Goal: Task Accomplishment & Management: Use online tool/utility

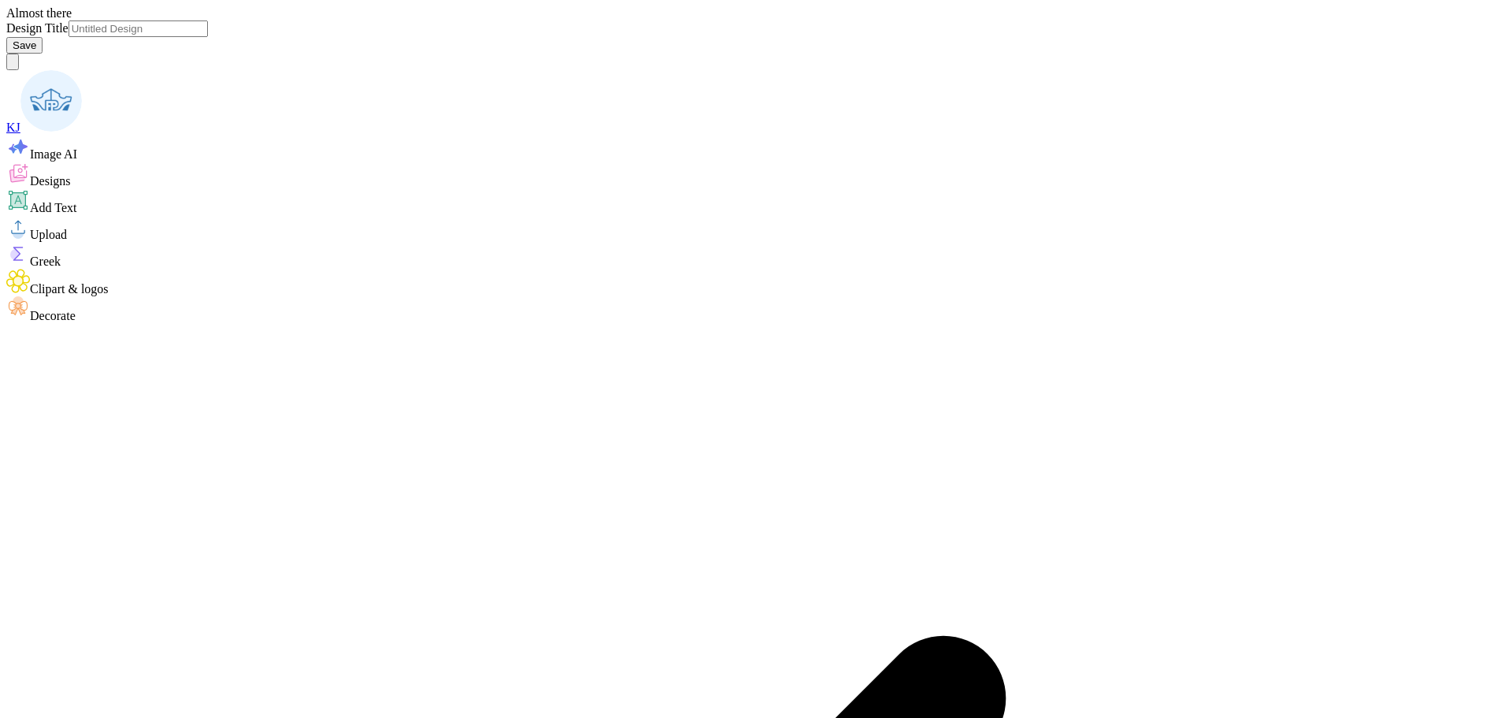
type input "Theta Family Weekend"
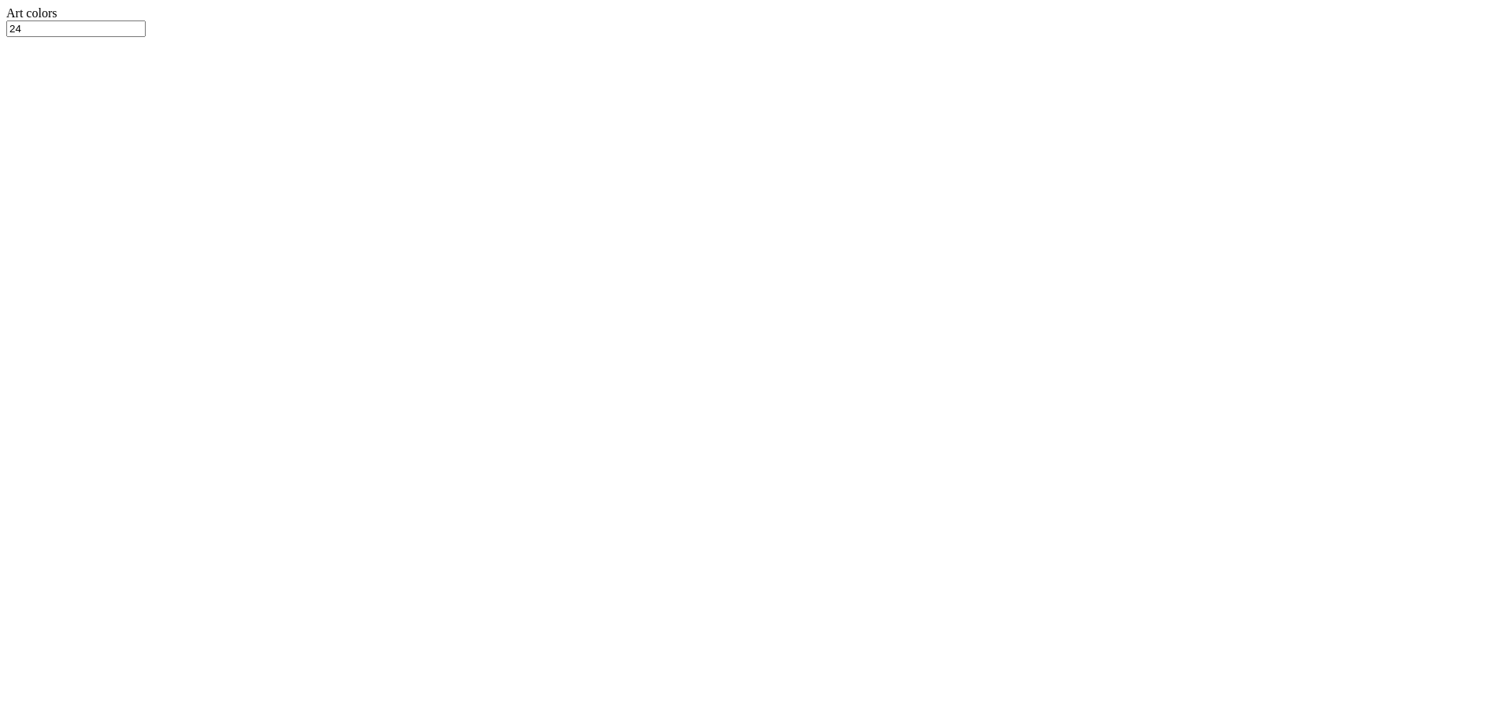
type input "15"
type input "11.57"
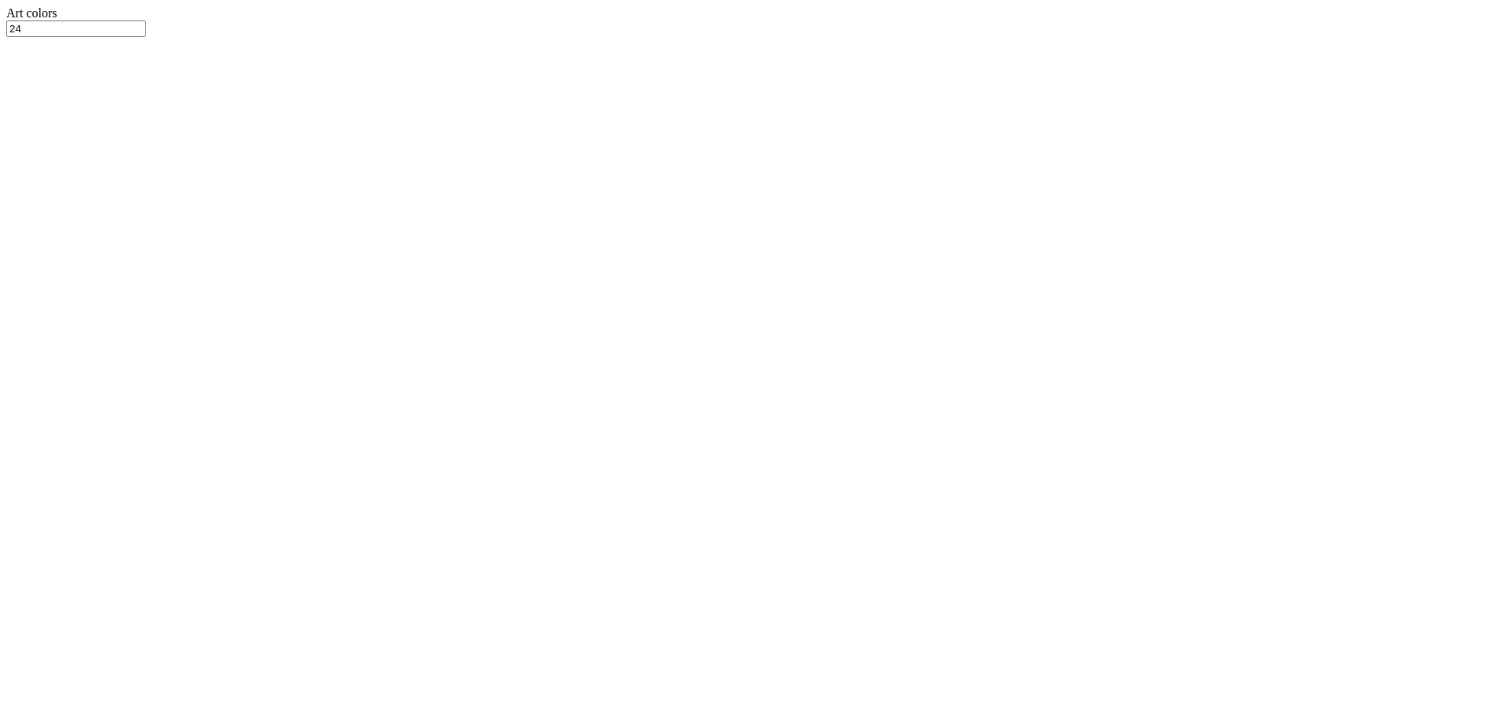
type input "15.00"
type input "3.00"
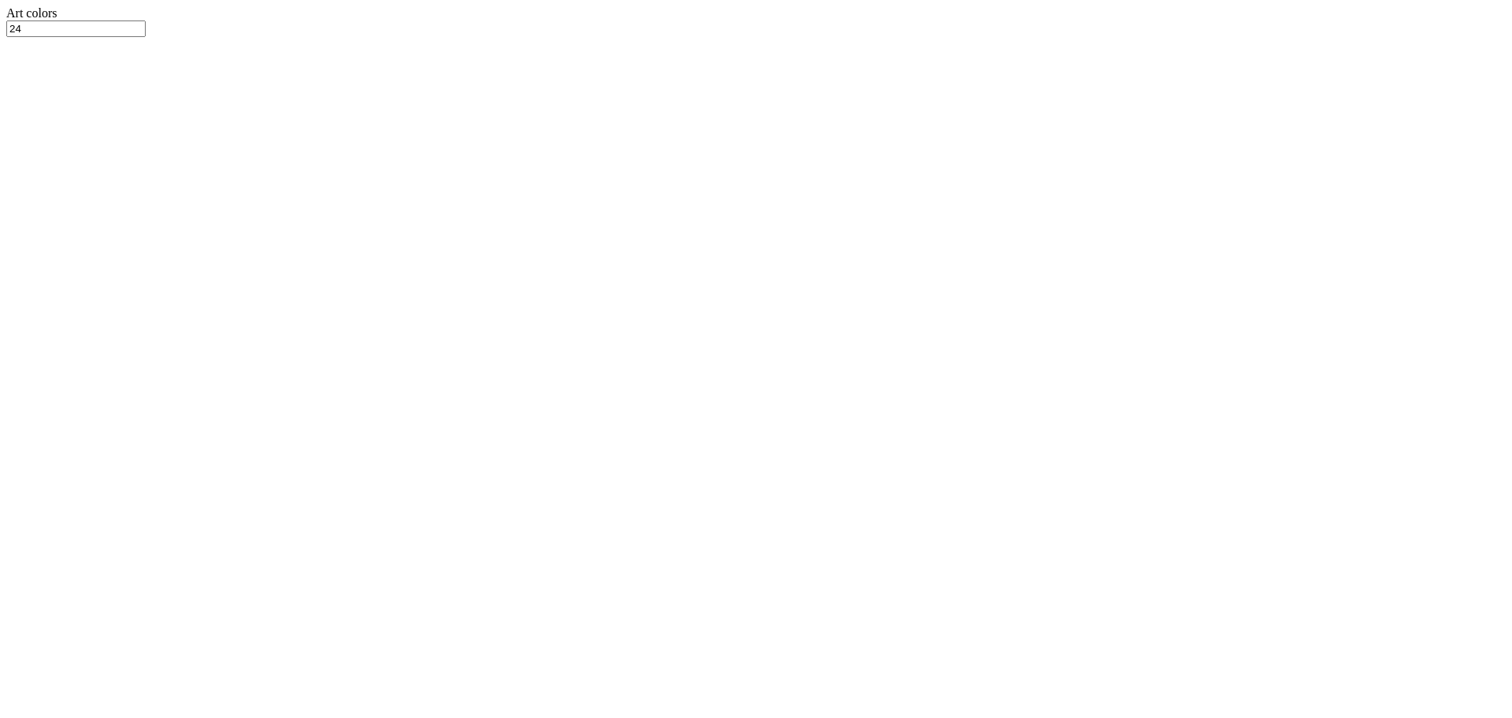
type input "3.50"
type input "2.33"
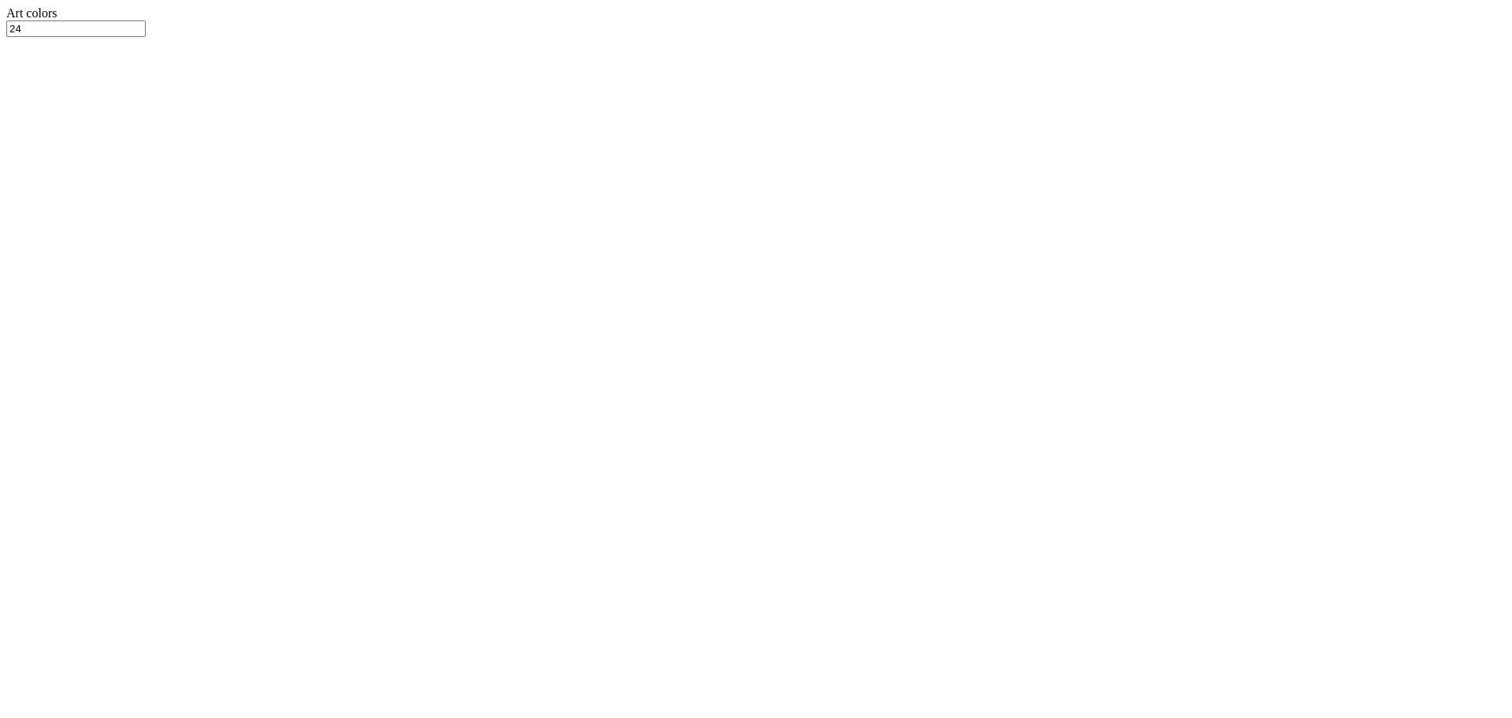
type input "3.00"
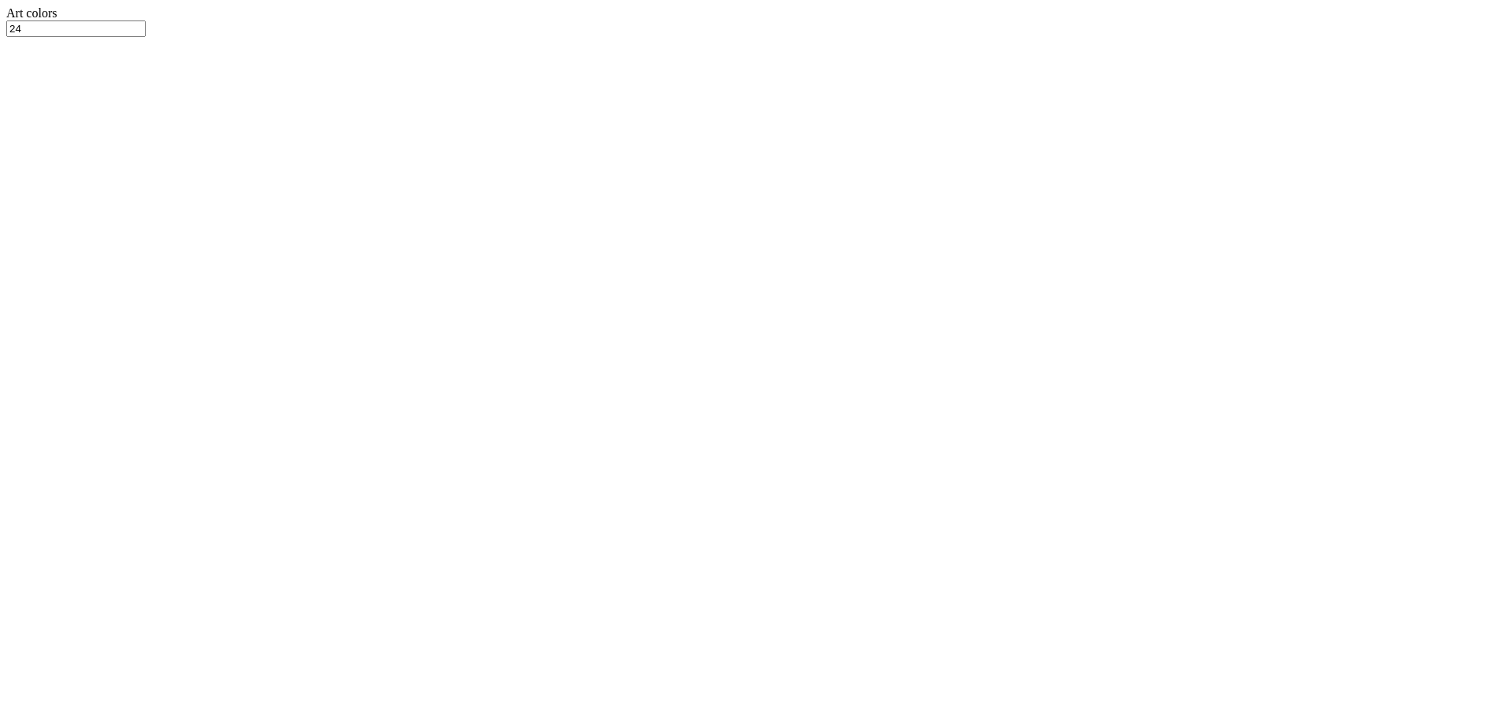
type input "15"
type input "11.57"
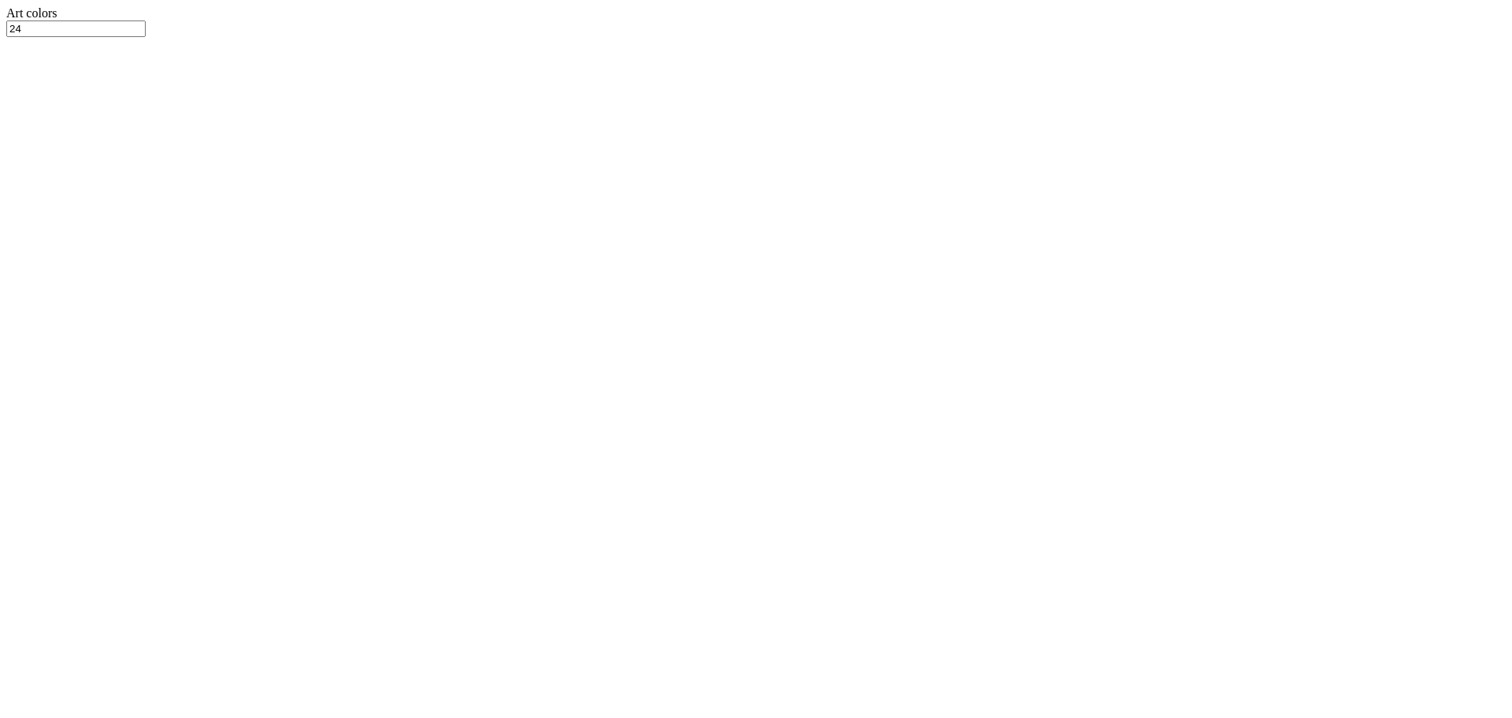
type input "15.00"
type input "3.00"
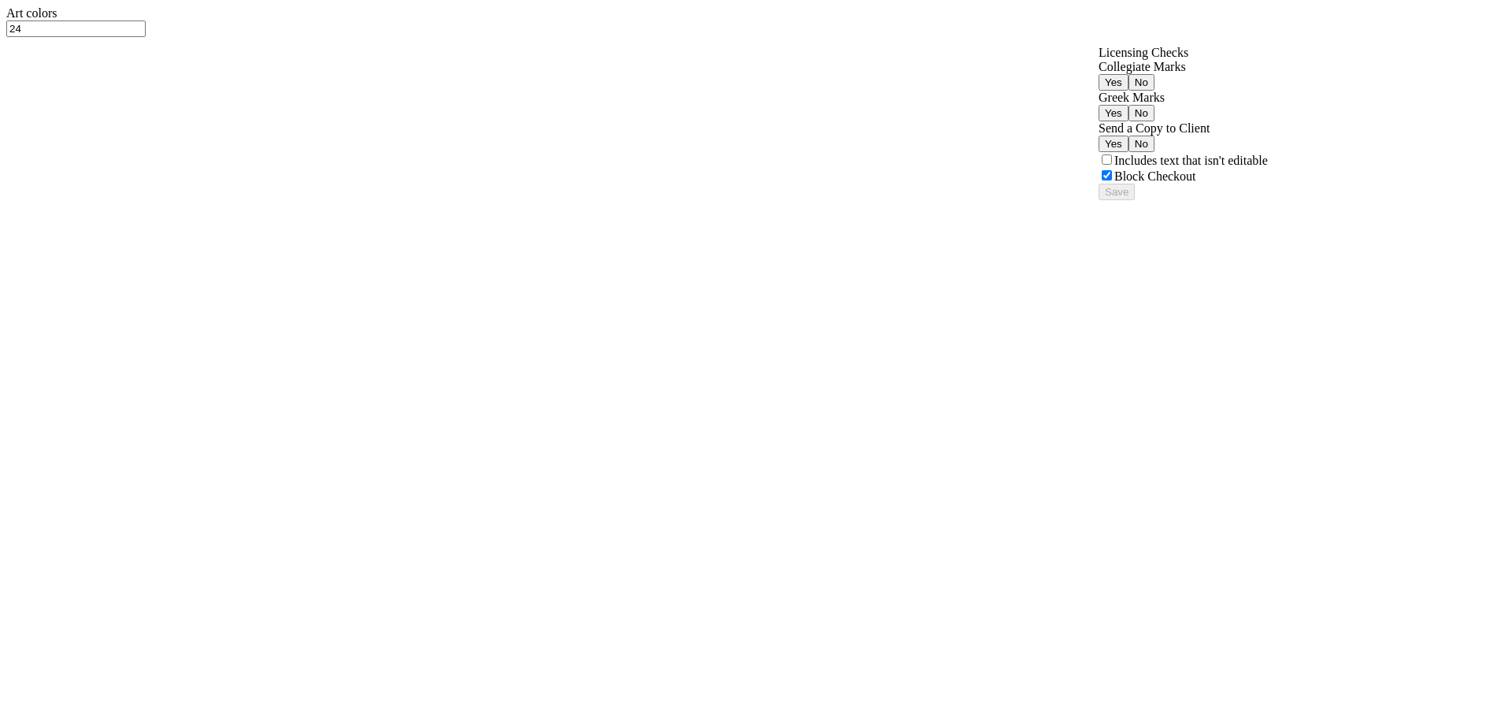
click at [1129, 91] on button "Yes" at bounding box center [1114, 82] width 30 height 17
click at [1129, 121] on button "Yes" at bounding box center [1114, 113] width 30 height 17
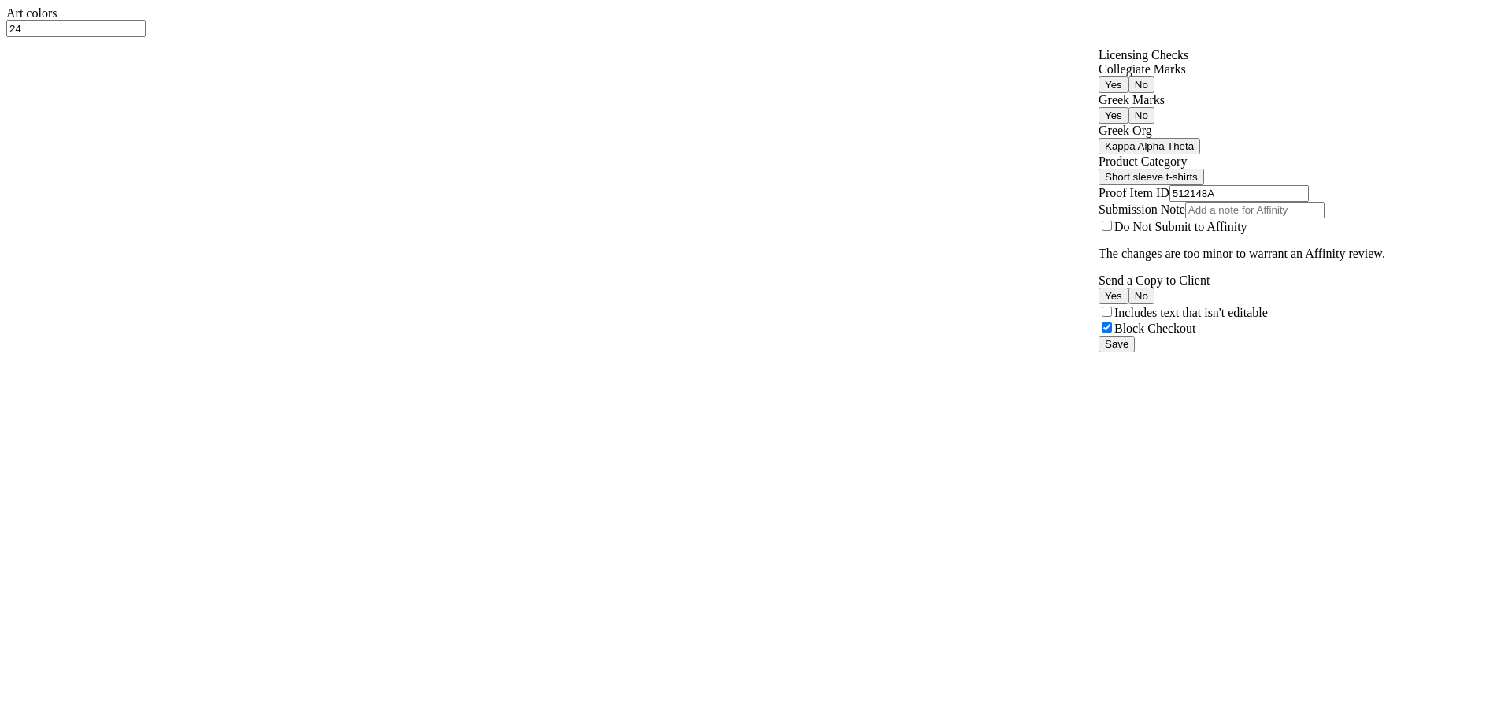
scroll to position [35, 0]
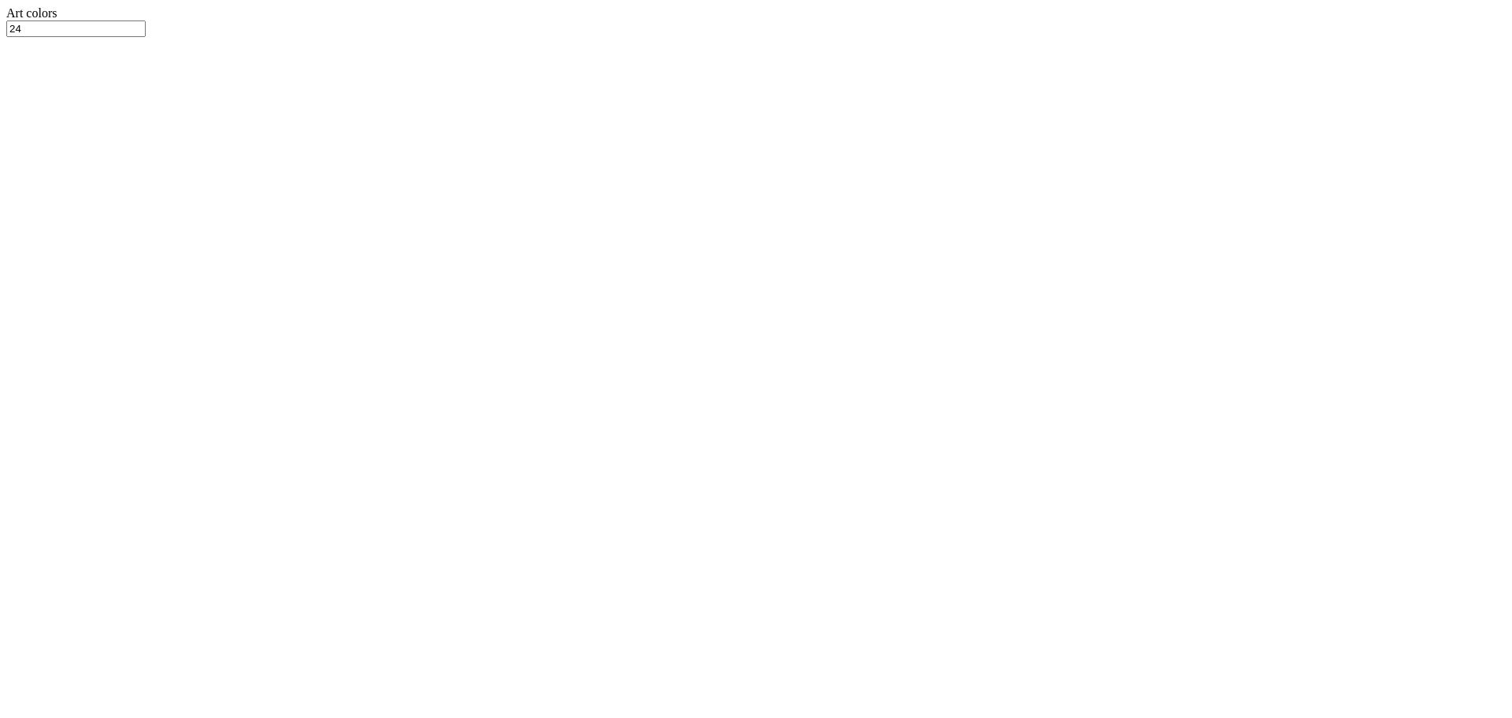
type input "15"
type input "11.57"
type input "15.00"
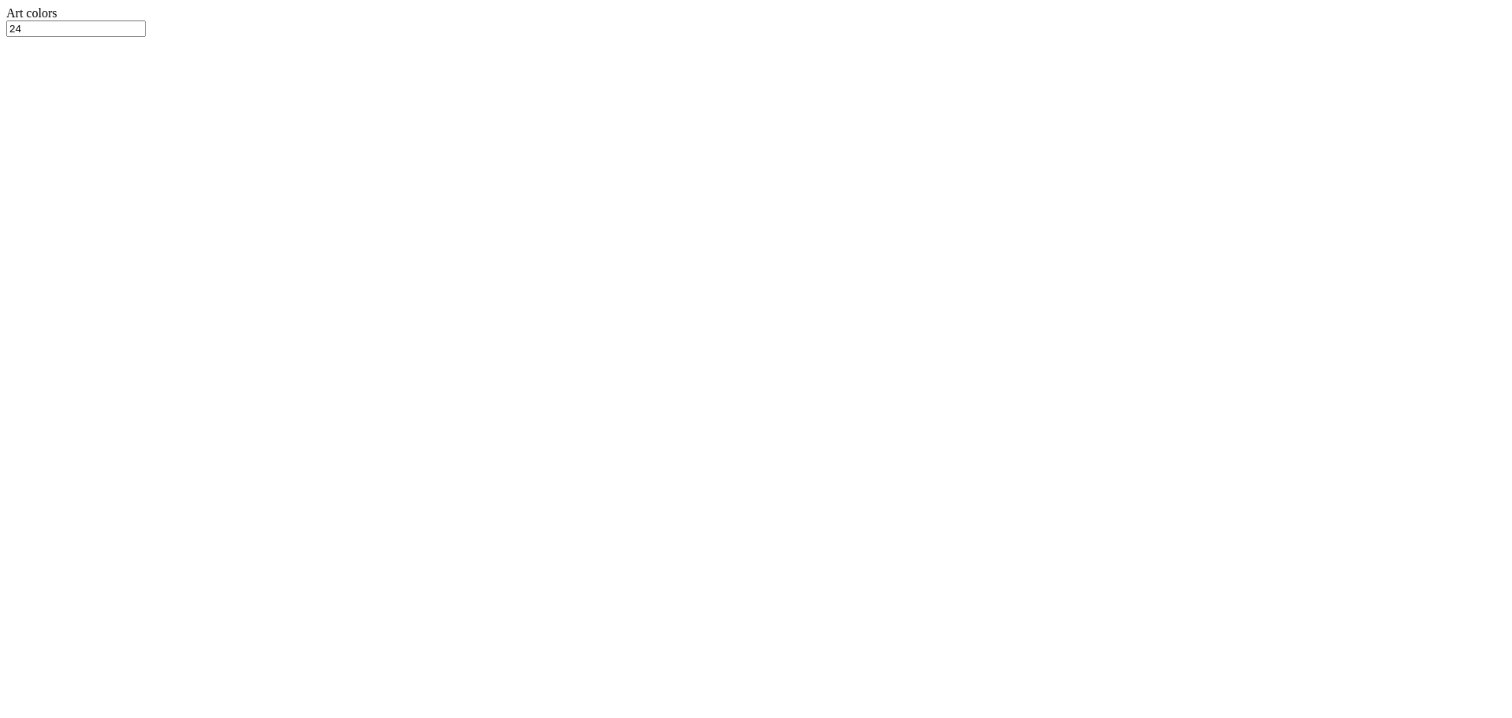
type input "3.00"
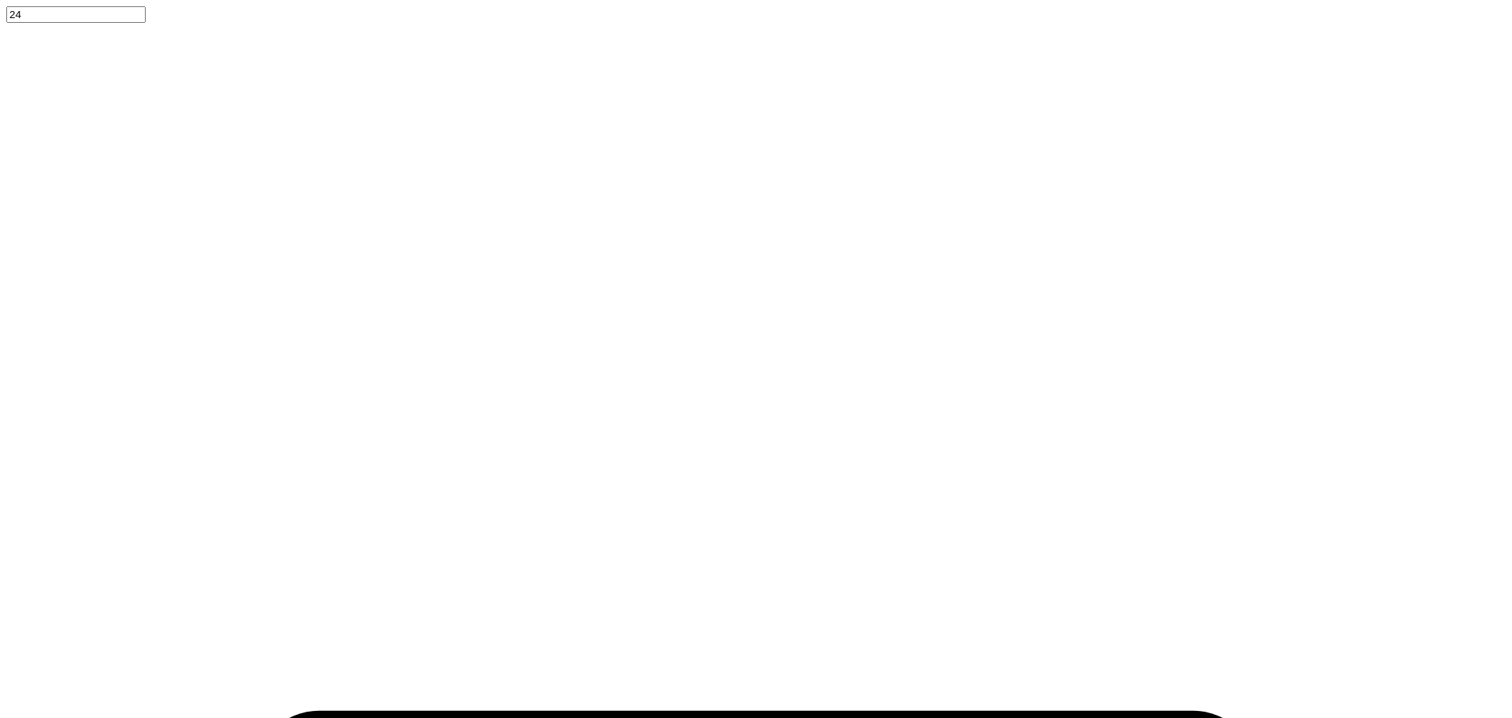
type input "1"
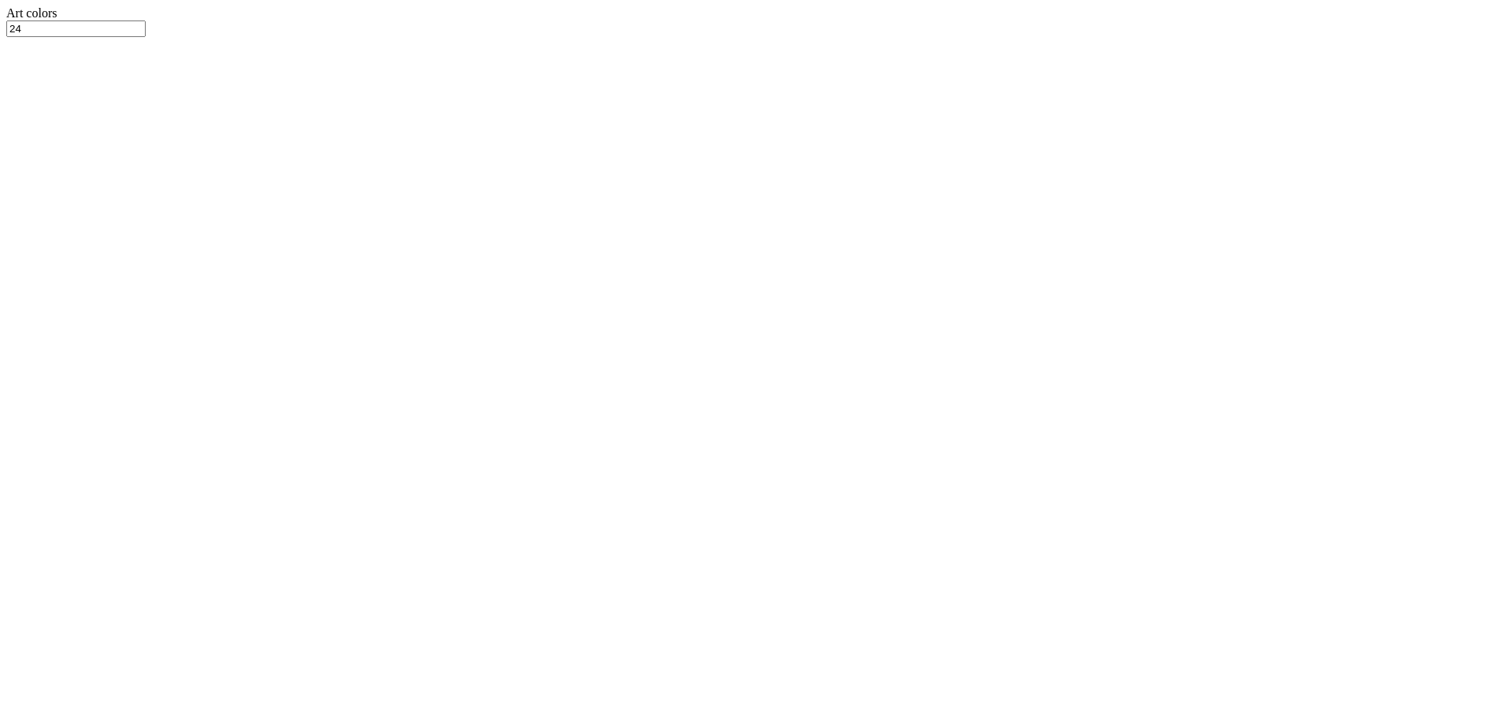
type input "3.50"
type input "2.33"
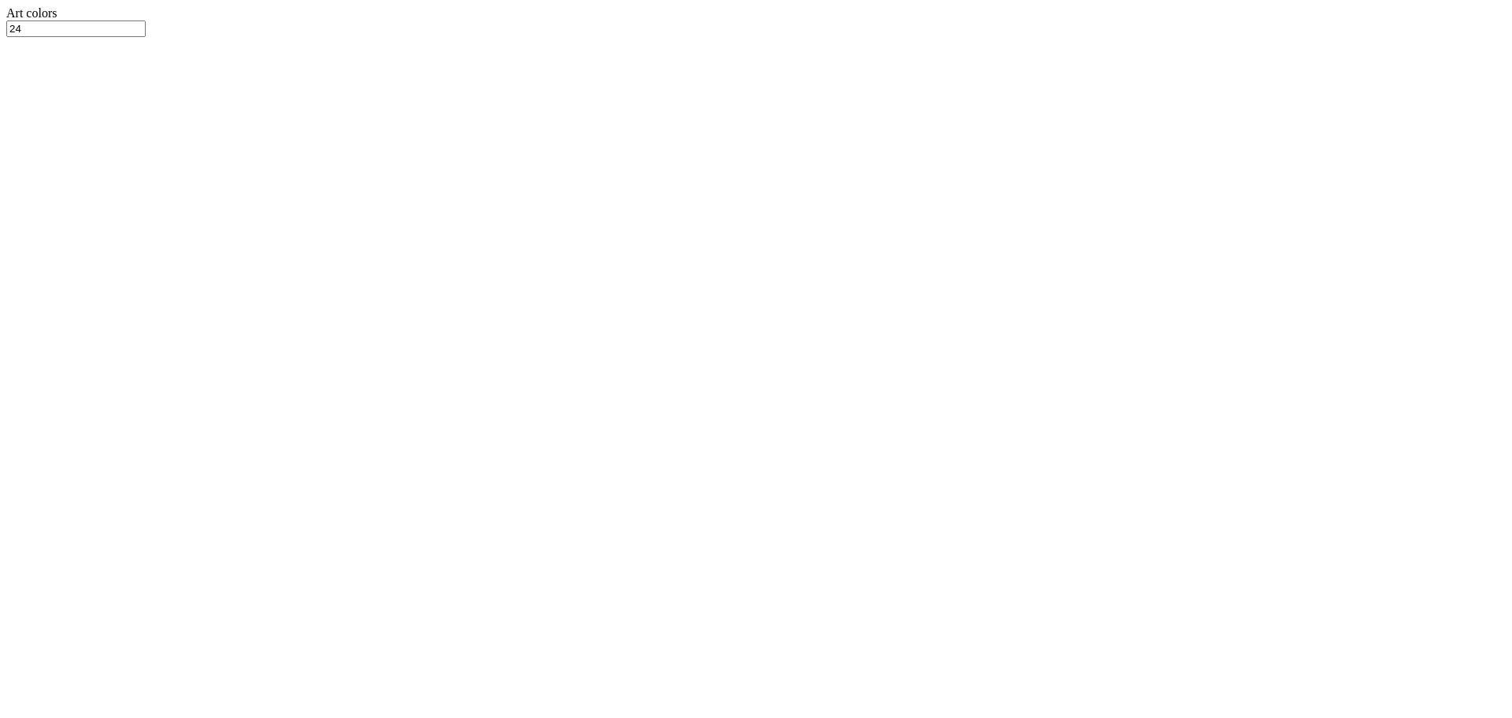
type input "3.00"
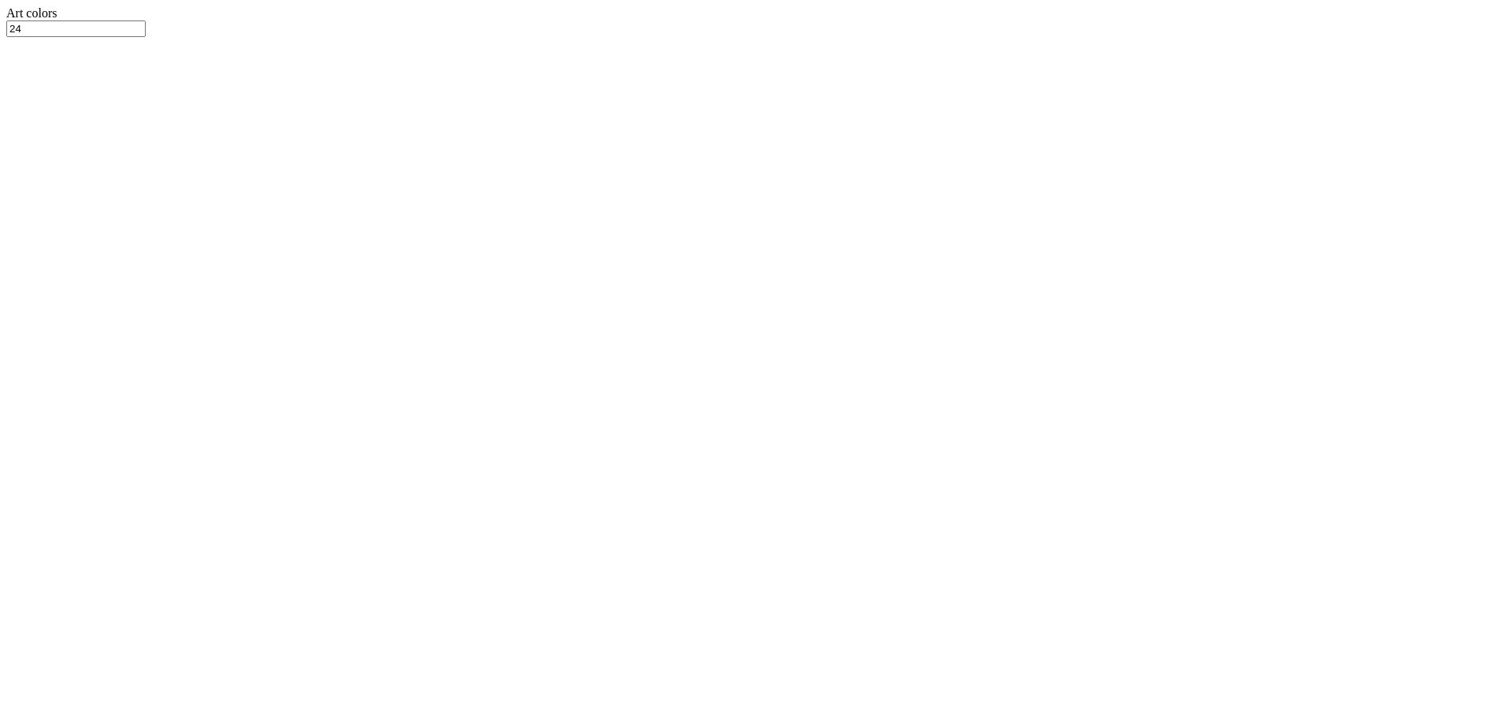
type input "1"
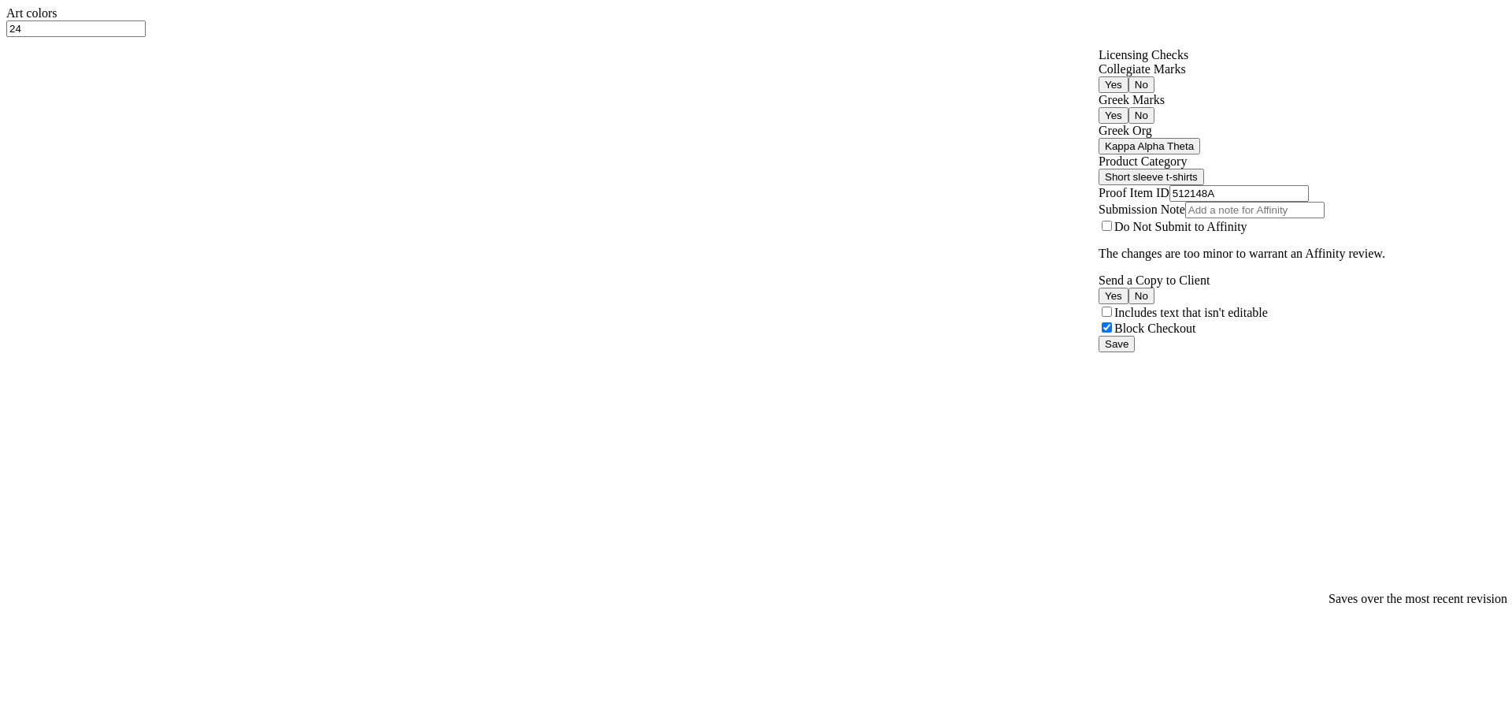
click at [1135, 352] on button "Save" at bounding box center [1117, 344] width 36 height 17
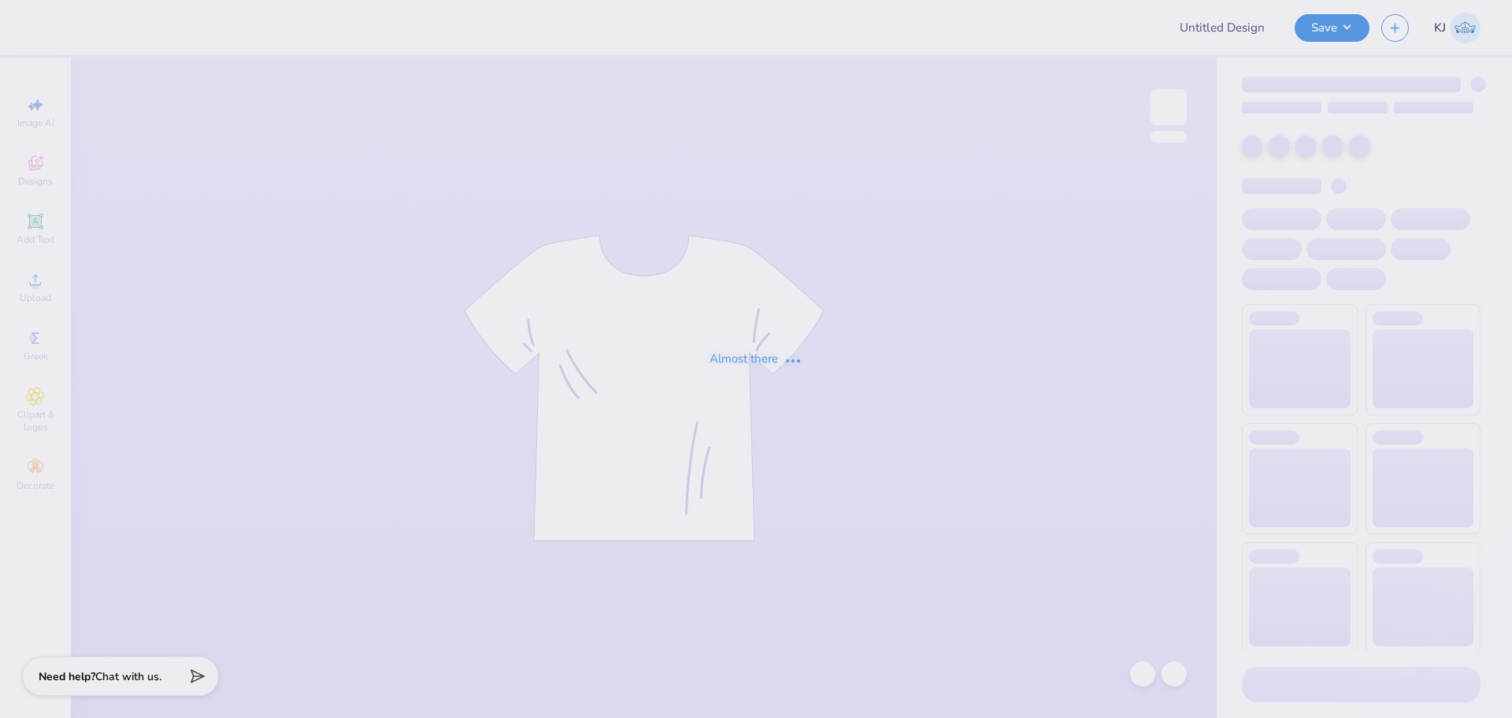
type input "General Merch"
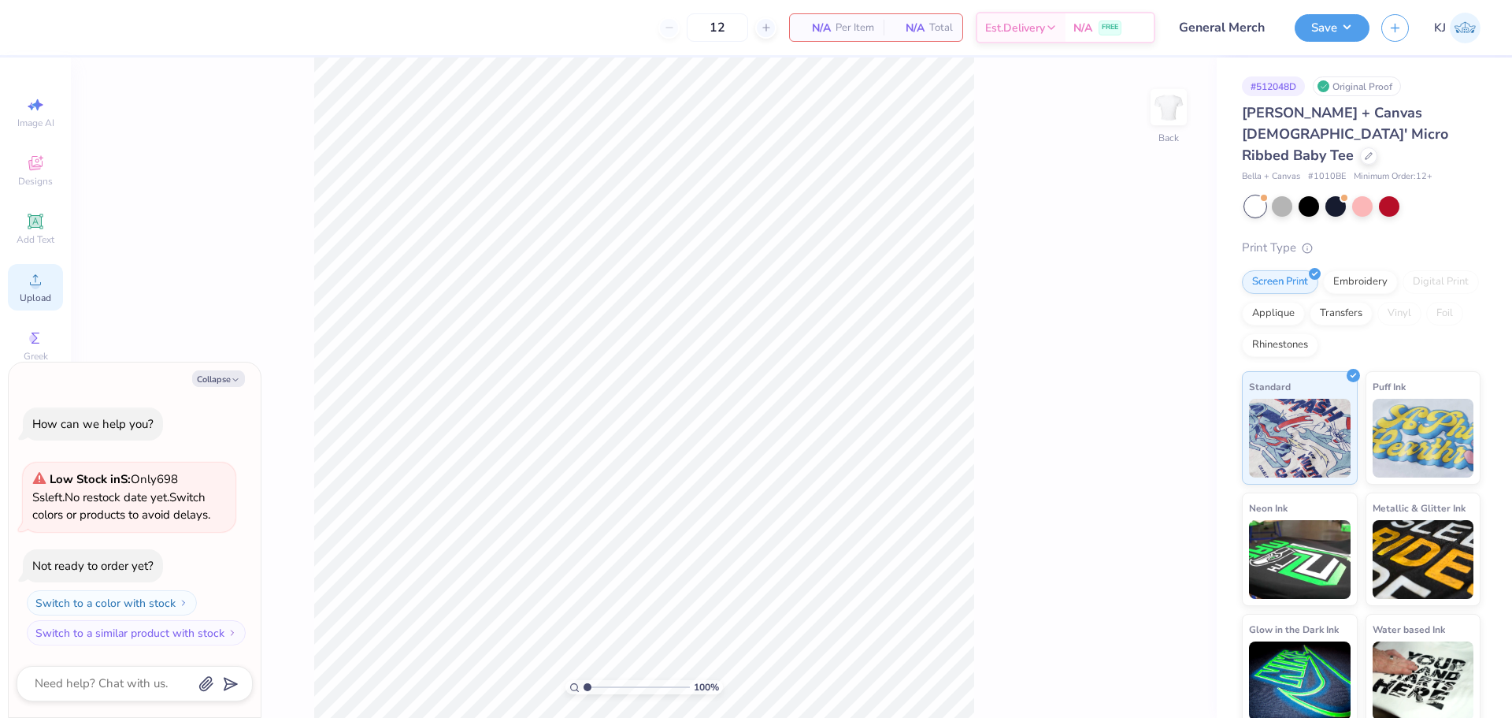
click at [43, 289] on div "Upload" at bounding box center [35, 287] width 55 height 46
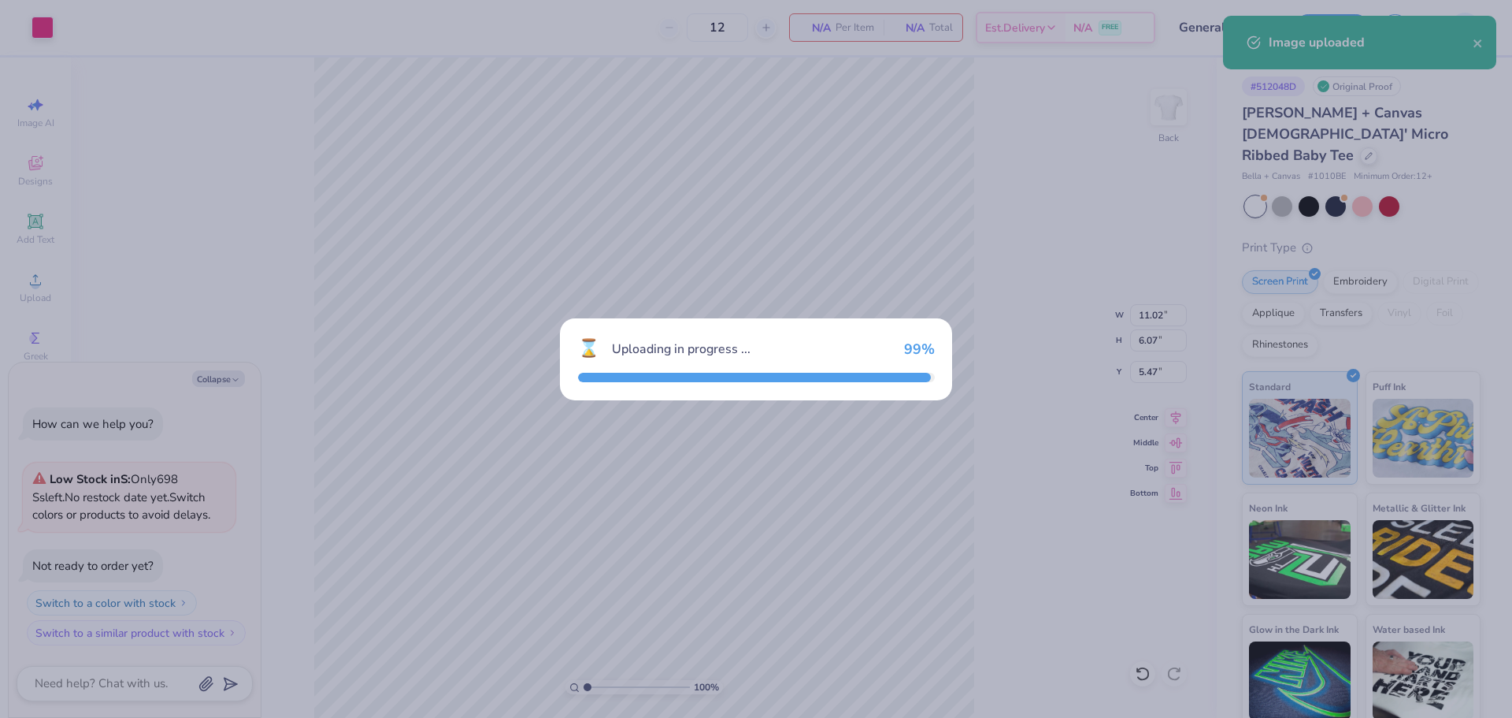
type textarea "x"
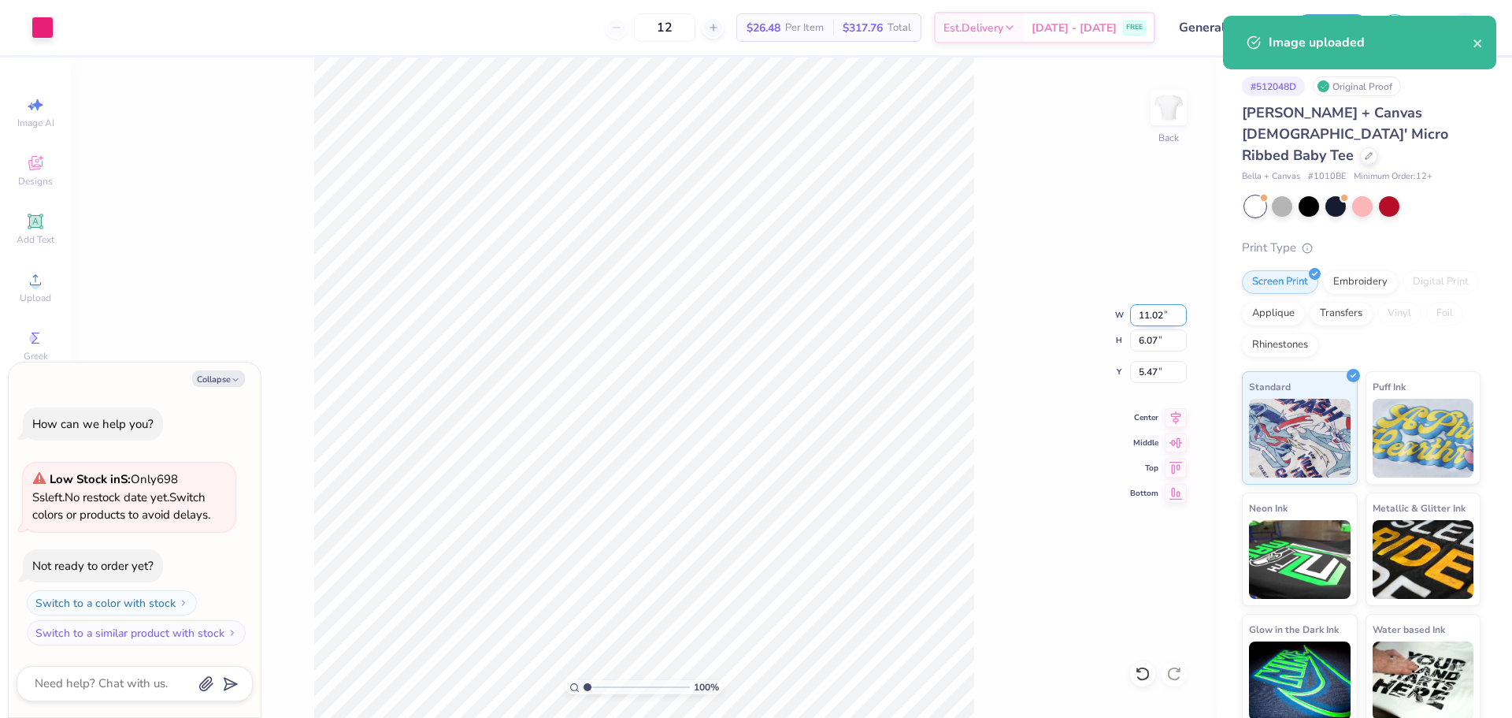
click at [1144, 321] on input "11.02" at bounding box center [1158, 315] width 57 height 22
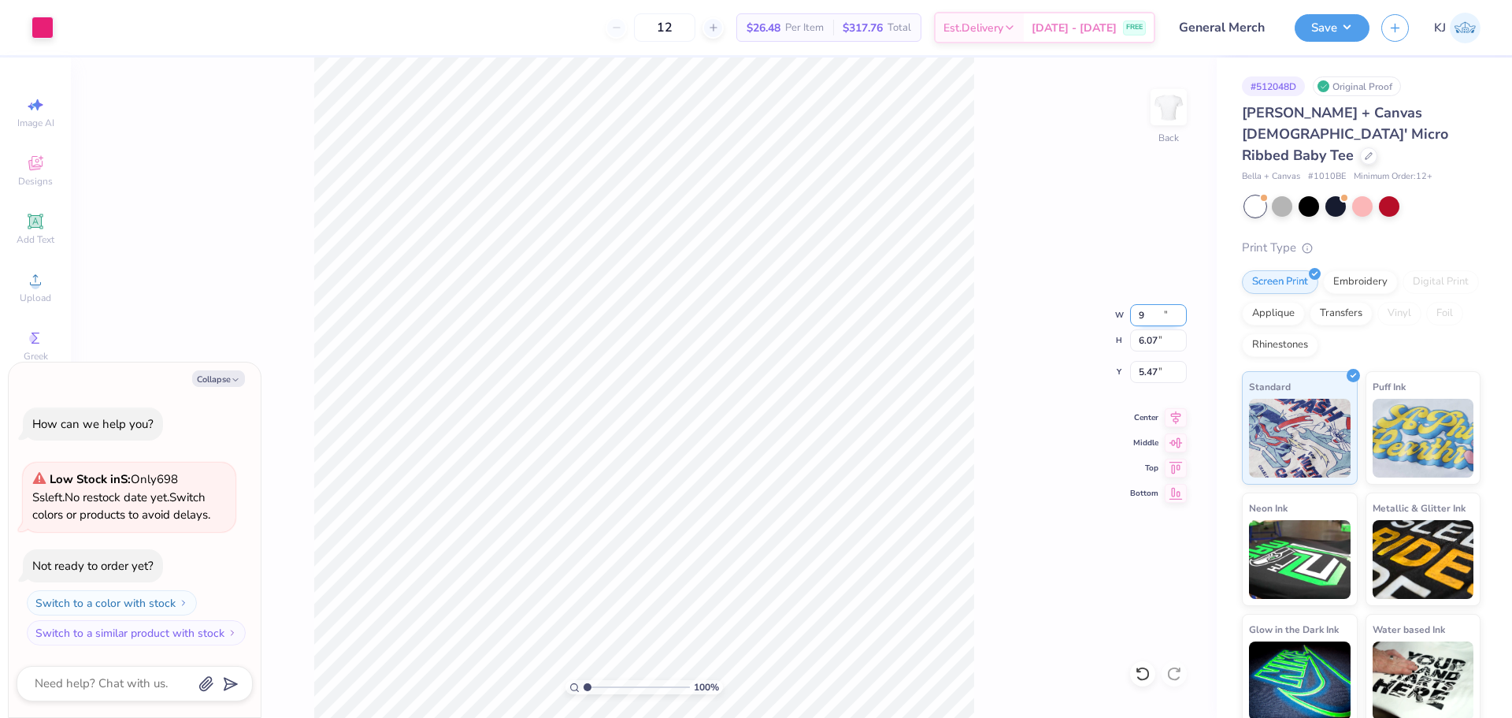
type input "9"
type textarea "x"
type input "9.00"
type input "4.96"
click at [1140, 376] on input "6.02" at bounding box center [1158, 372] width 57 height 22
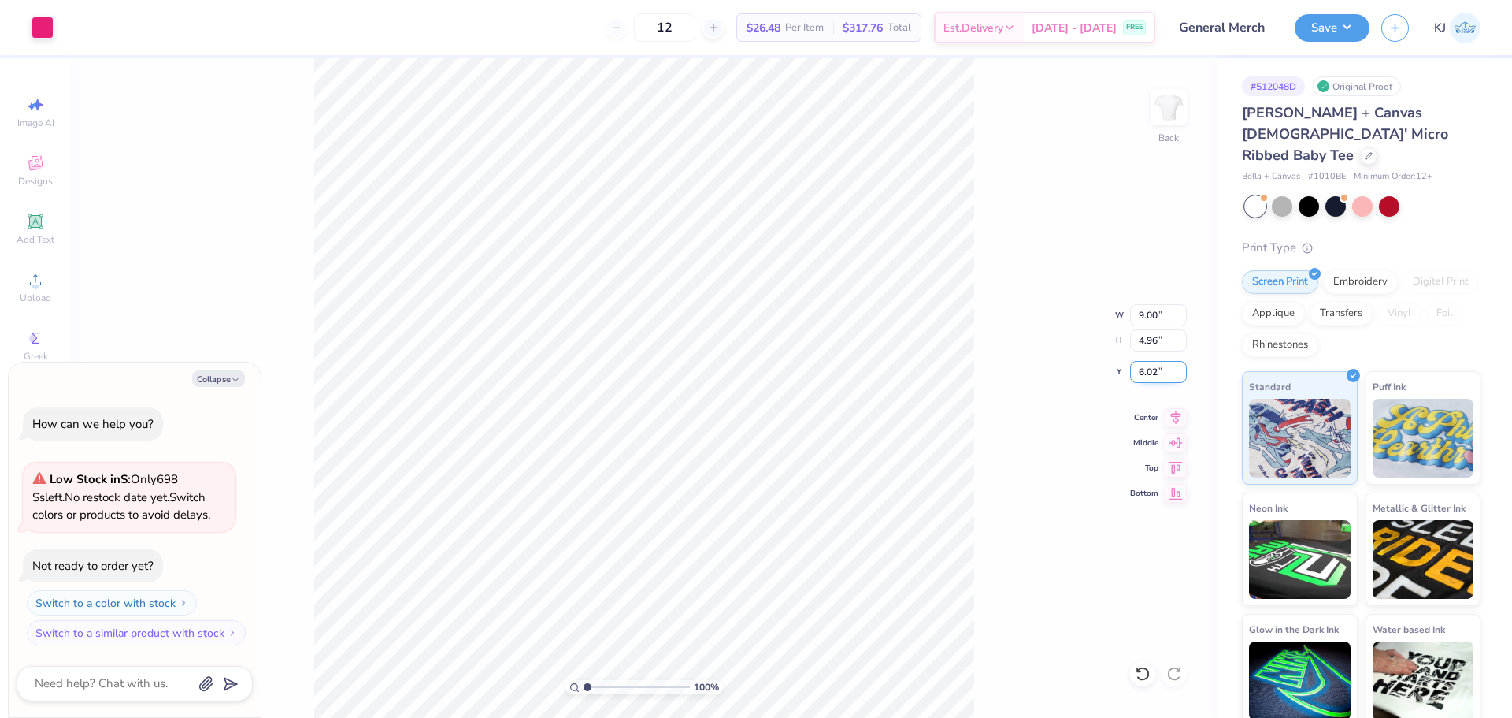
click at [1140, 376] on input "6.02" at bounding box center [1158, 372] width 57 height 22
type input "2"
type textarea "x"
type input "2.00"
click at [1051, 463] on div "100 % Back W 9.00 9.00 " H 4.96 4.96 " Y 2.00 2.00 " Center Middle Top Bottom" at bounding box center [644, 387] width 1146 height 660
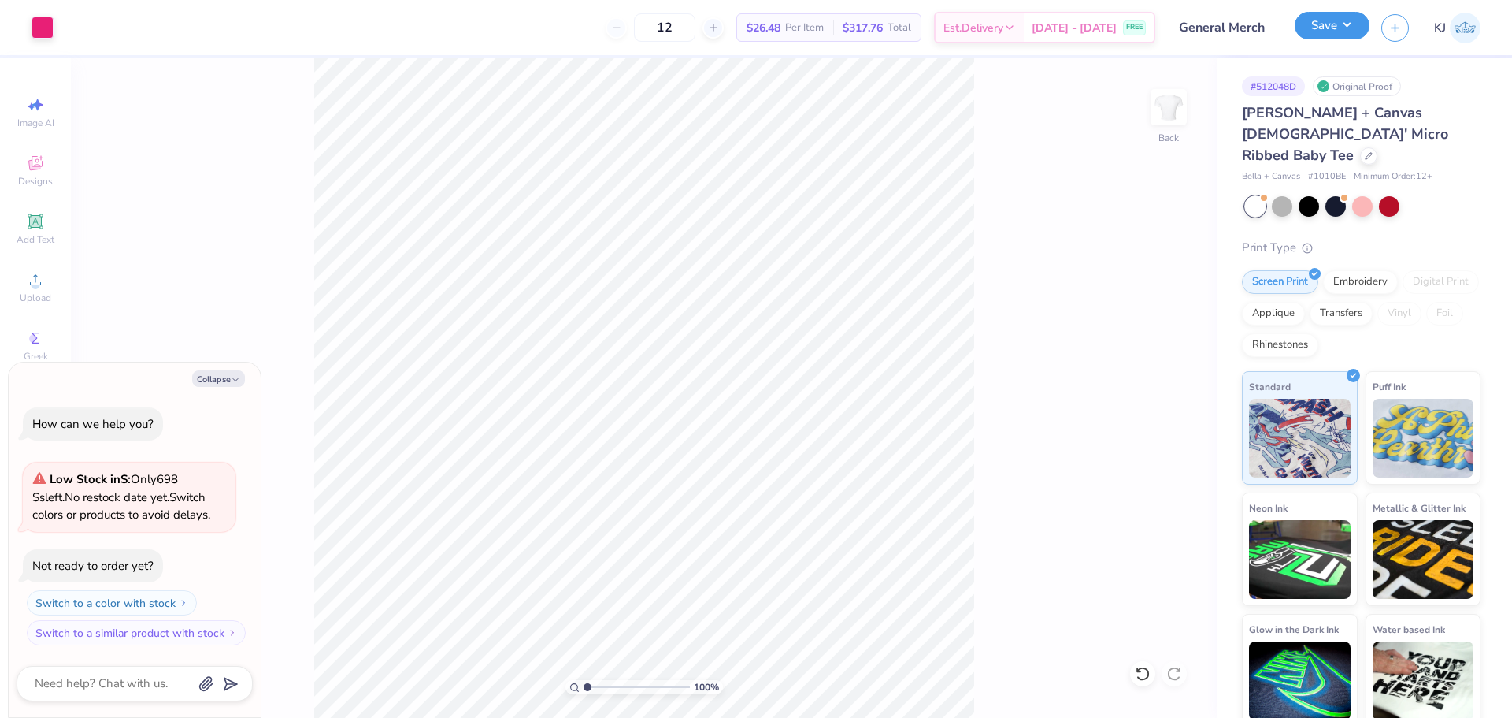
click at [1350, 38] on button "Save" at bounding box center [1332, 26] width 75 height 28
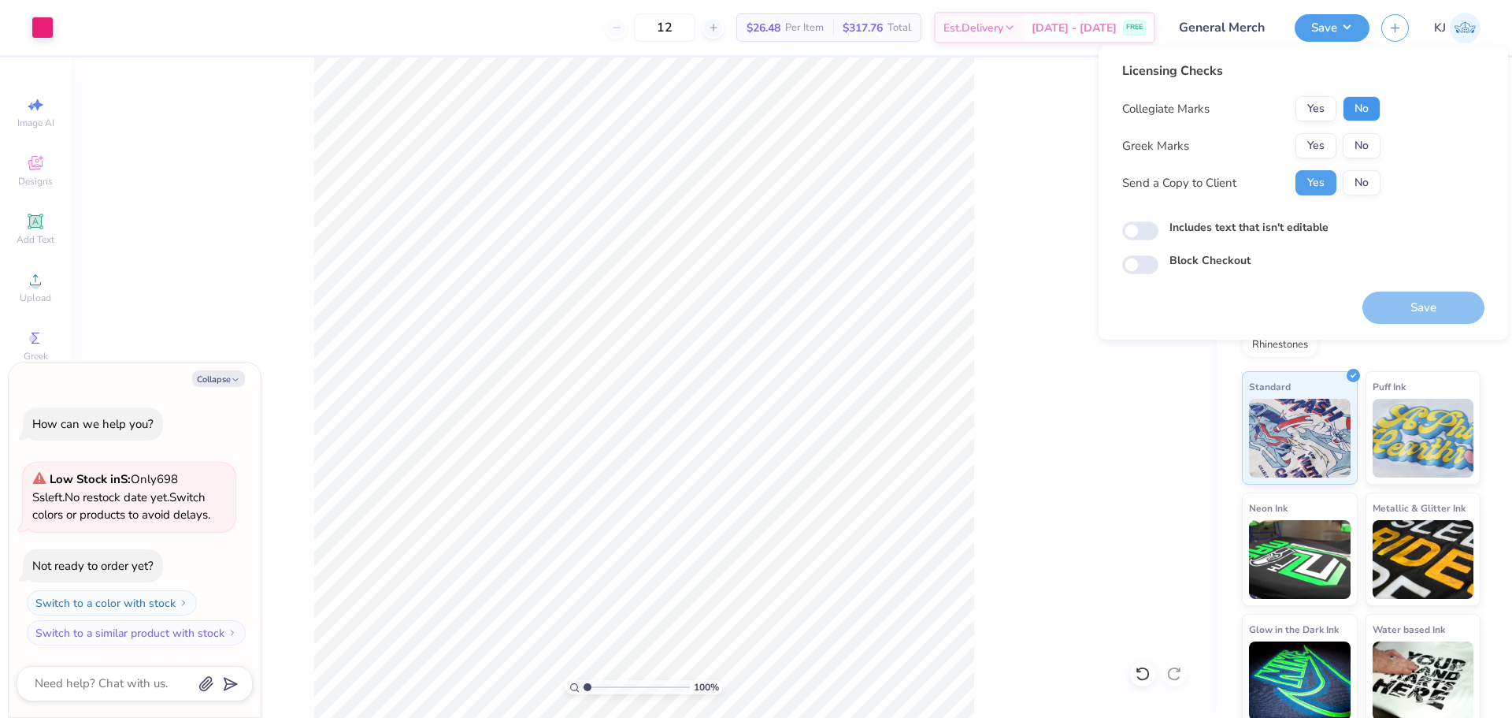
click at [1360, 108] on button "No" at bounding box center [1362, 108] width 38 height 25
click at [1360, 140] on button "No" at bounding box center [1362, 145] width 38 height 25
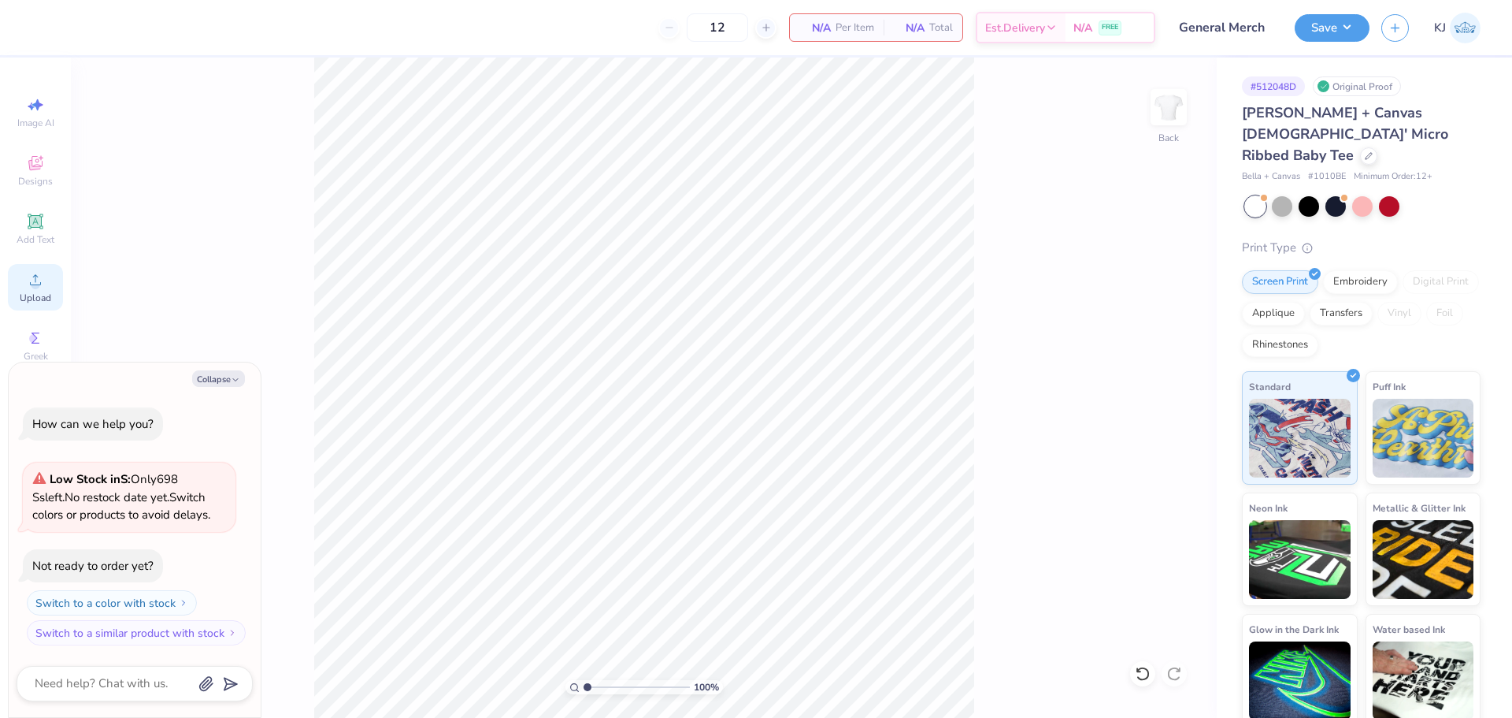
click at [25, 276] on div "Upload" at bounding box center [35, 287] width 55 height 46
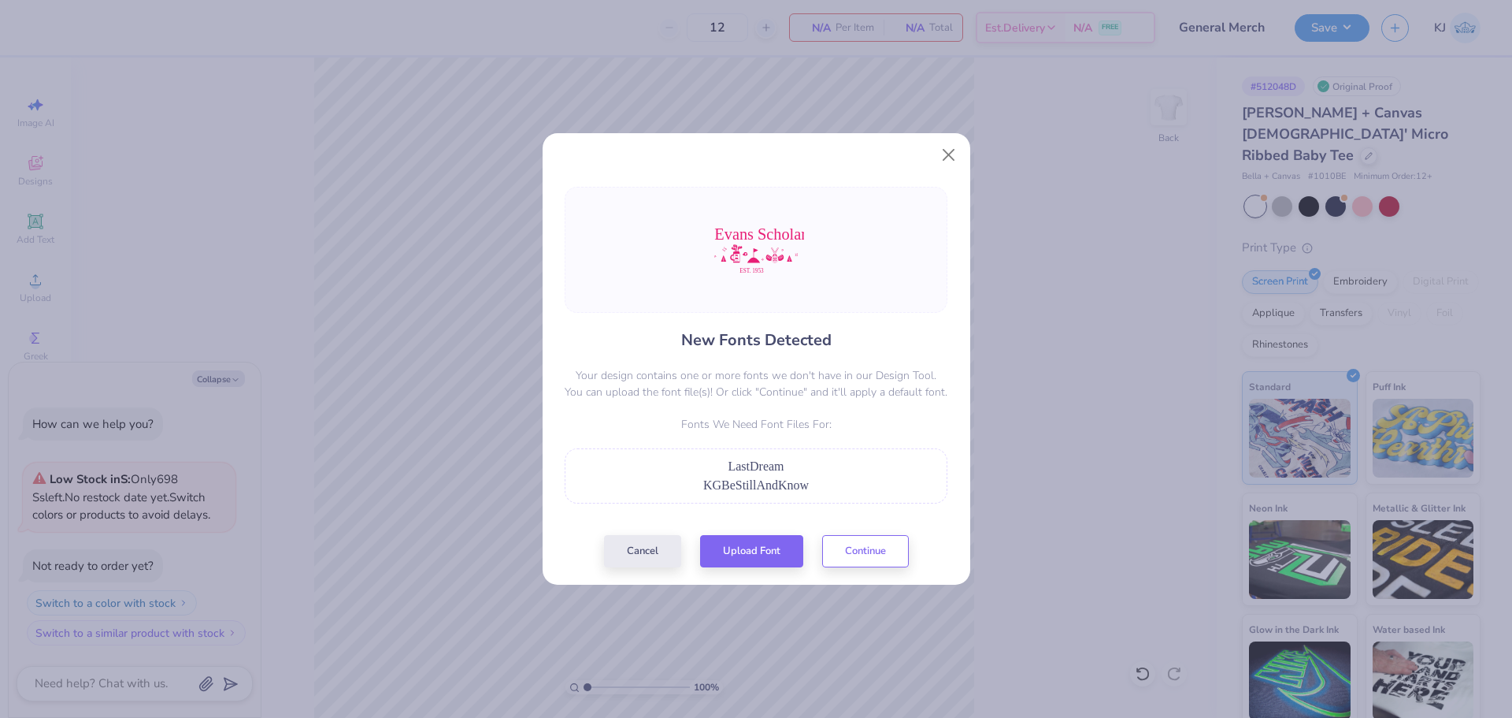
click at [787, 482] on span "KGBeStillAndKnow" at bounding box center [756, 484] width 106 height 13
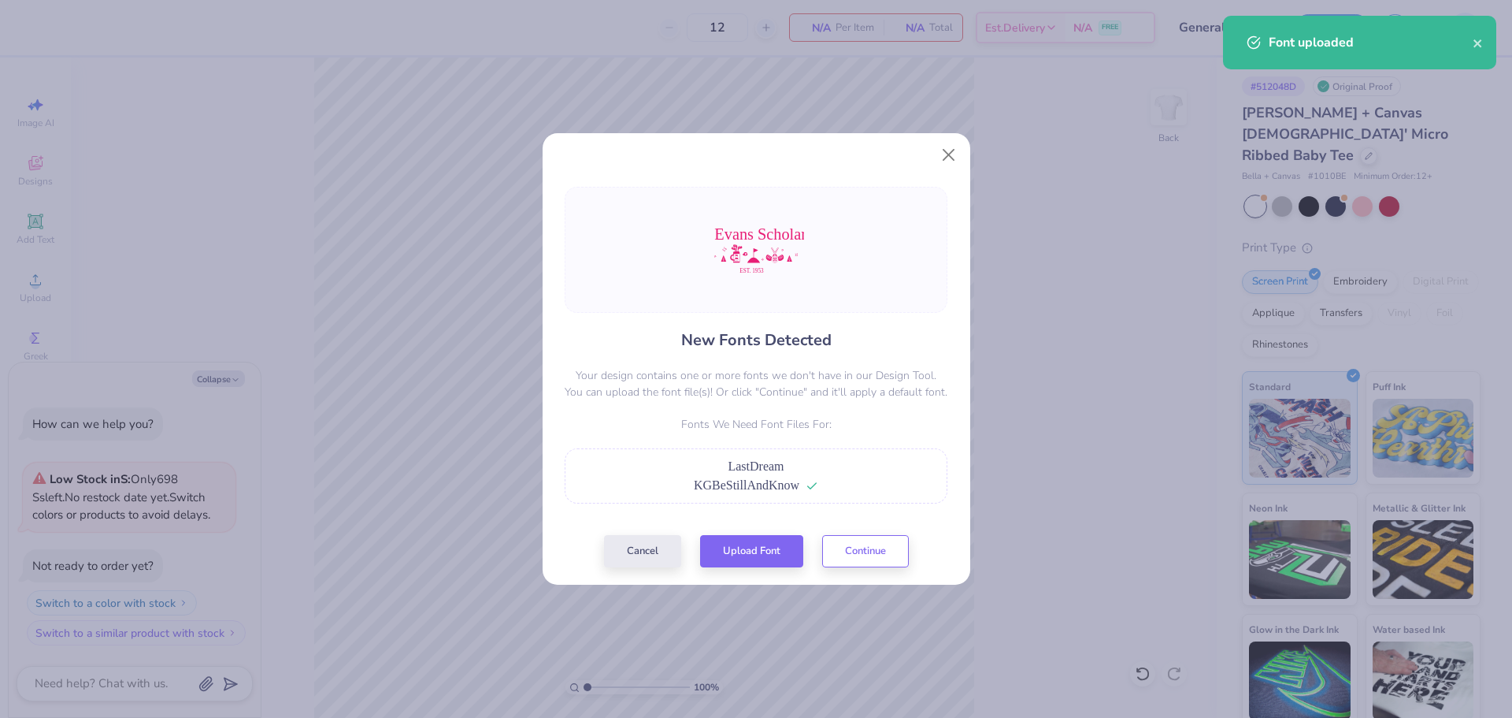
click at [874, 472] on div "LastDream" at bounding box center [755, 466] width 365 height 19
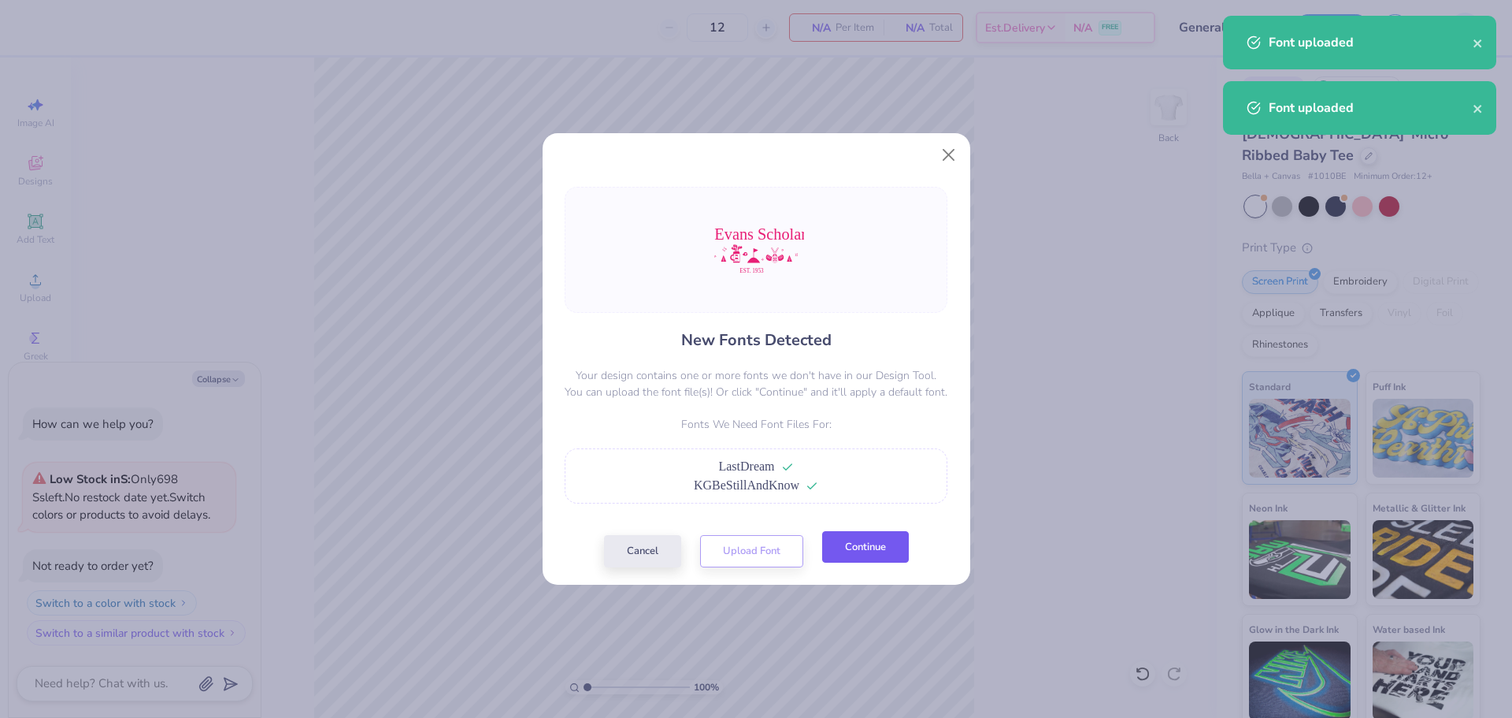
click at [869, 556] on button "Continue" at bounding box center [865, 547] width 87 height 32
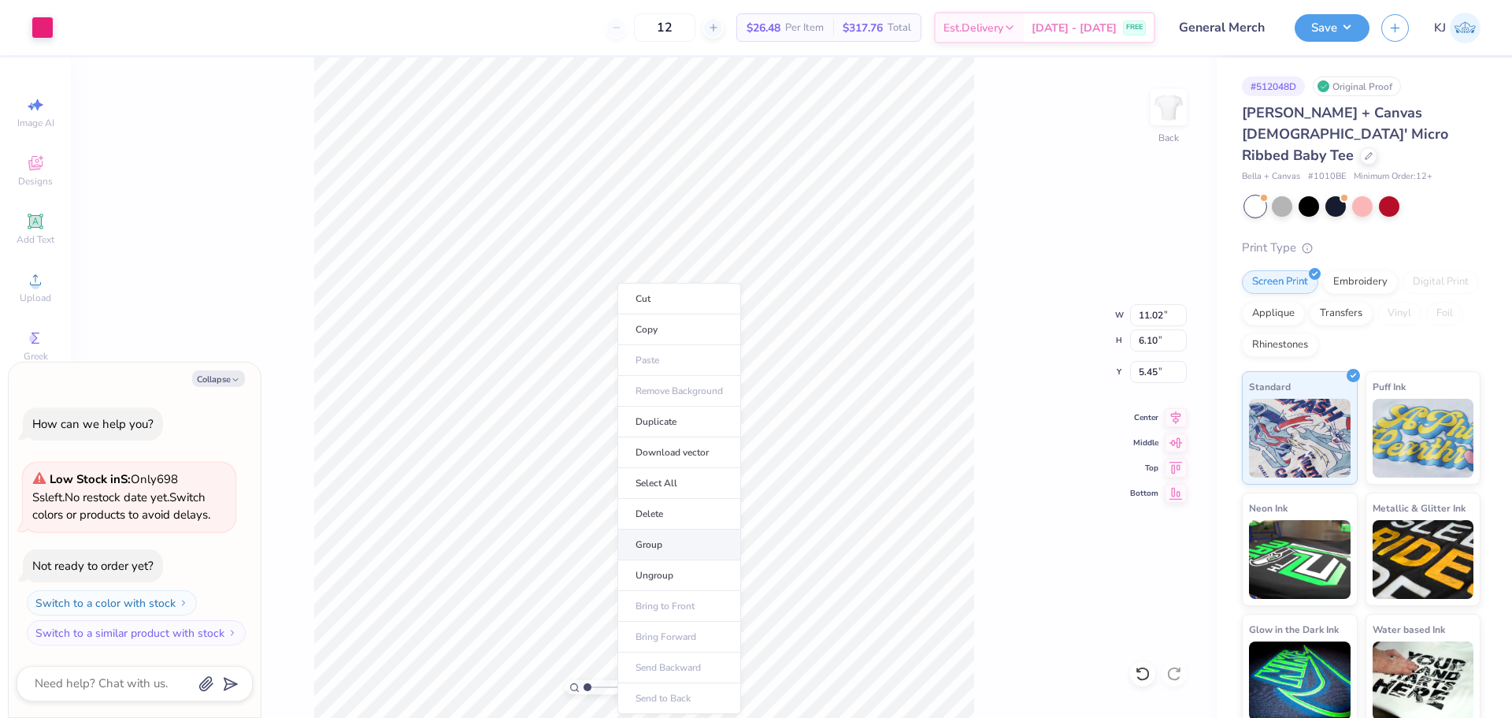
click at [678, 540] on li "Group" at bounding box center [679, 544] width 124 height 31
type textarea "x"
click at [1143, 311] on input "11.02" at bounding box center [1158, 315] width 57 height 22
type input "9"
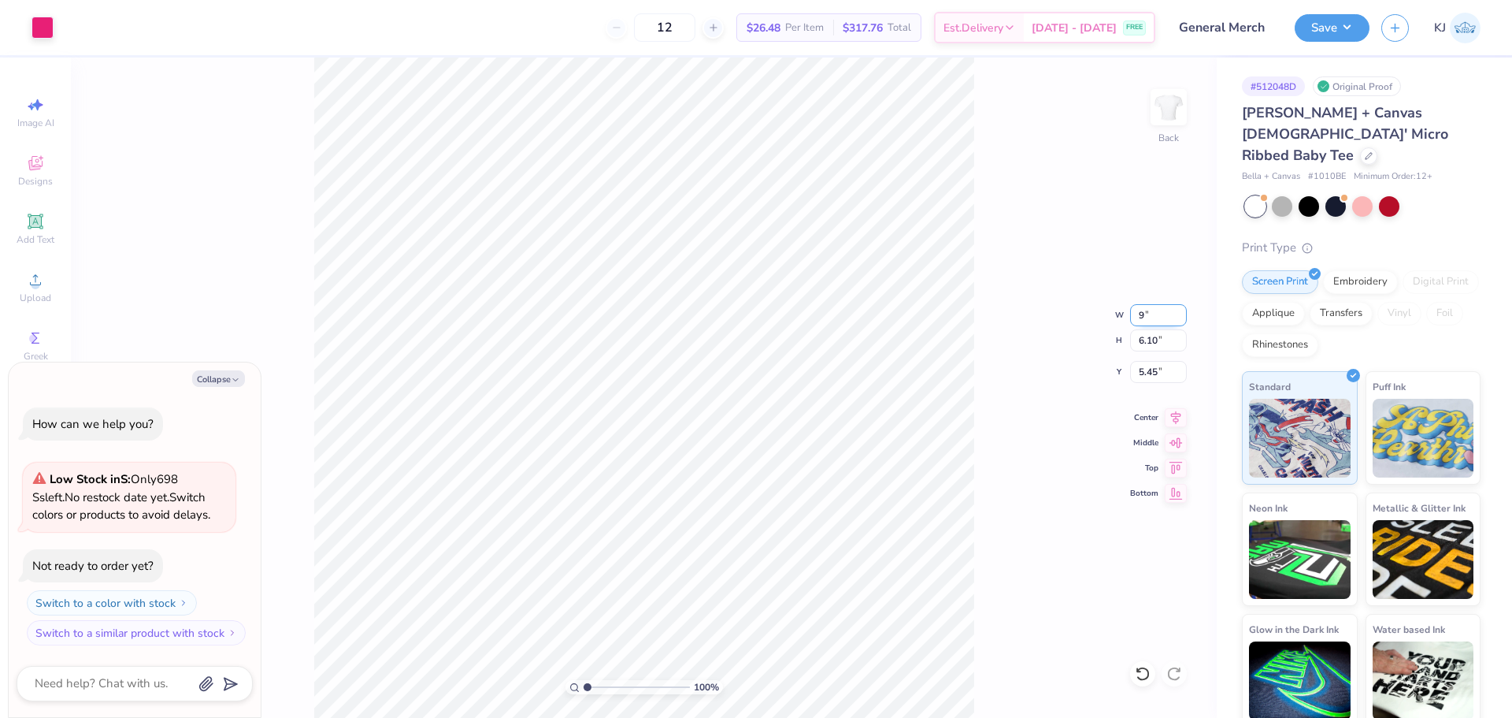
type textarea "x"
type input "9.00"
type input "4.98"
click at [1148, 371] on input "6.01" at bounding box center [1158, 372] width 57 height 22
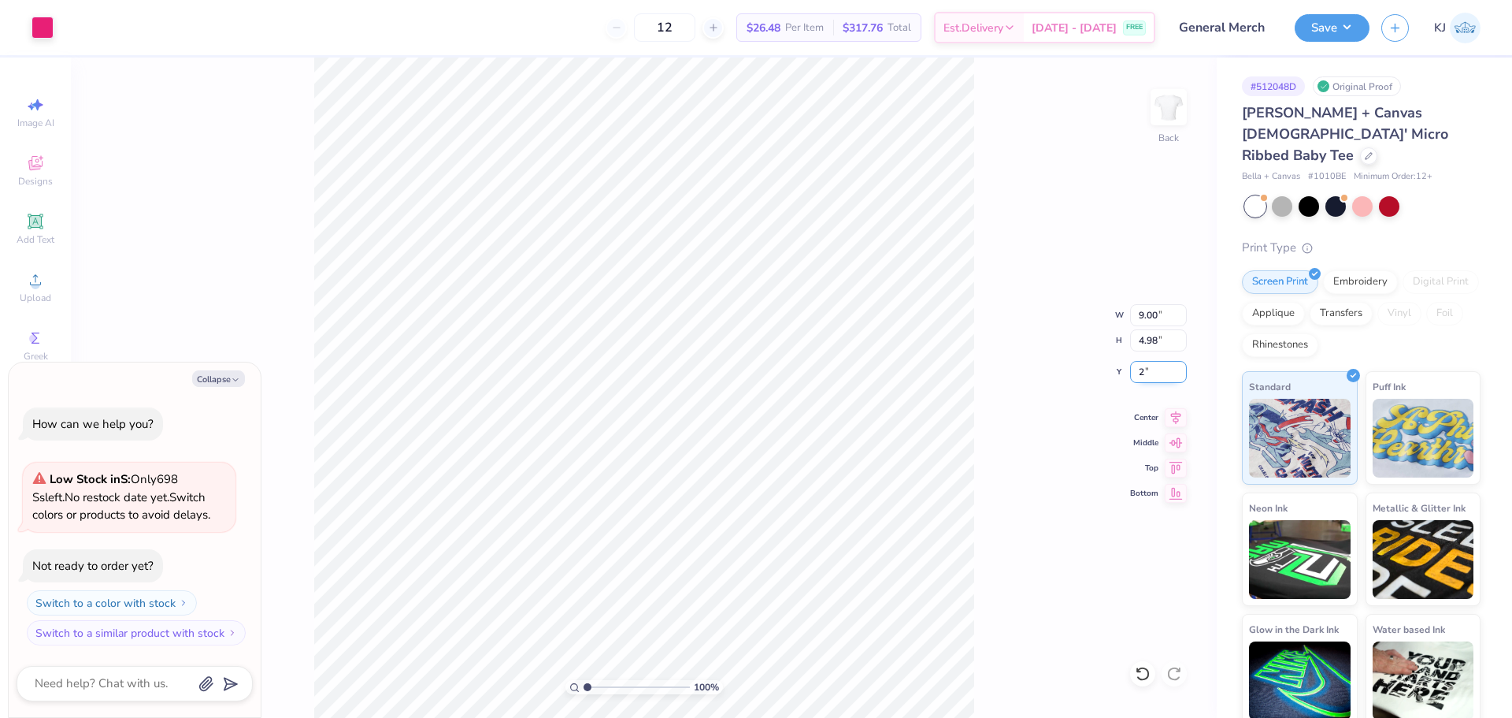
type input "2"
type textarea "x"
type input "2.00"
click at [1358, 26] on button "Save" at bounding box center [1332, 26] width 75 height 28
click at [1352, 30] on button "Save" at bounding box center [1332, 26] width 75 height 28
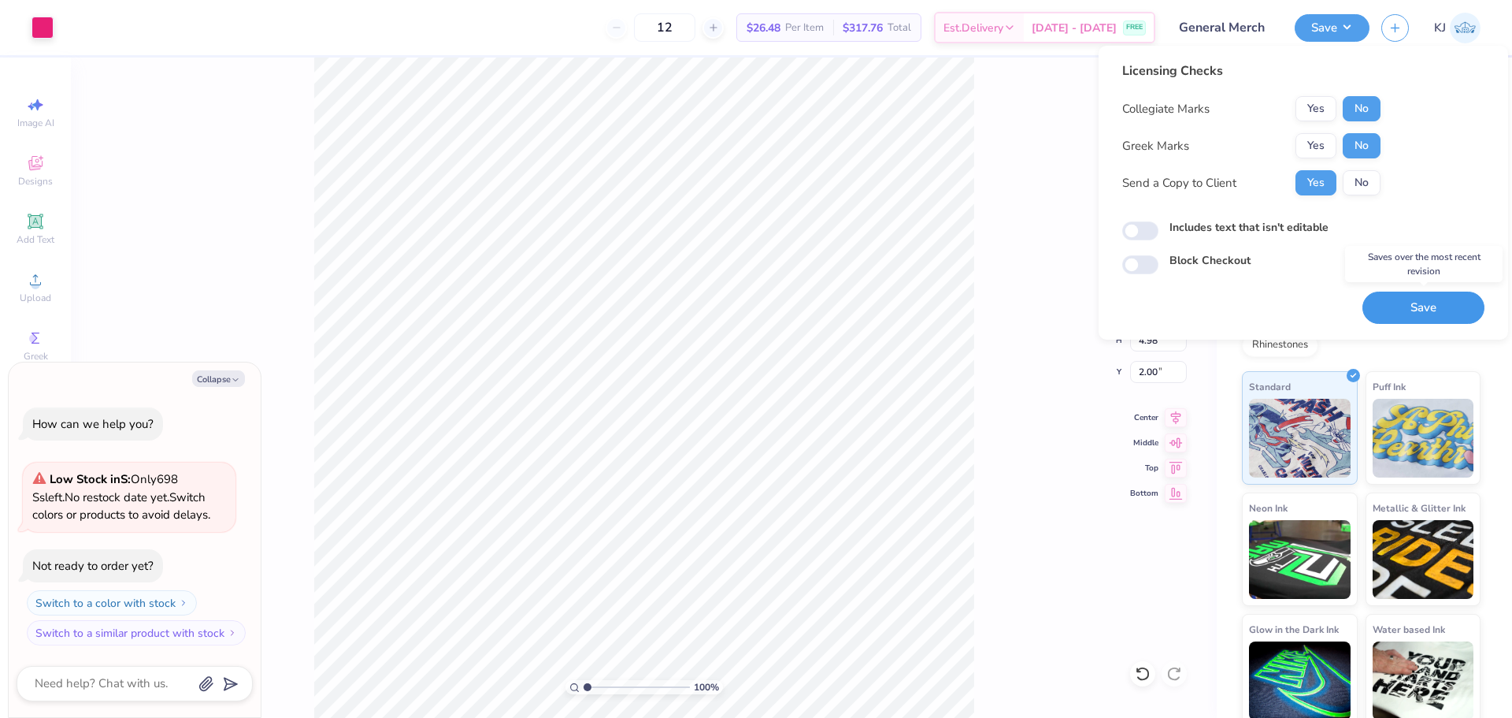
click at [1401, 295] on button "Save" at bounding box center [1424, 307] width 122 height 32
type textarea "x"
